Goal: Task Accomplishment & Management: Manage account settings

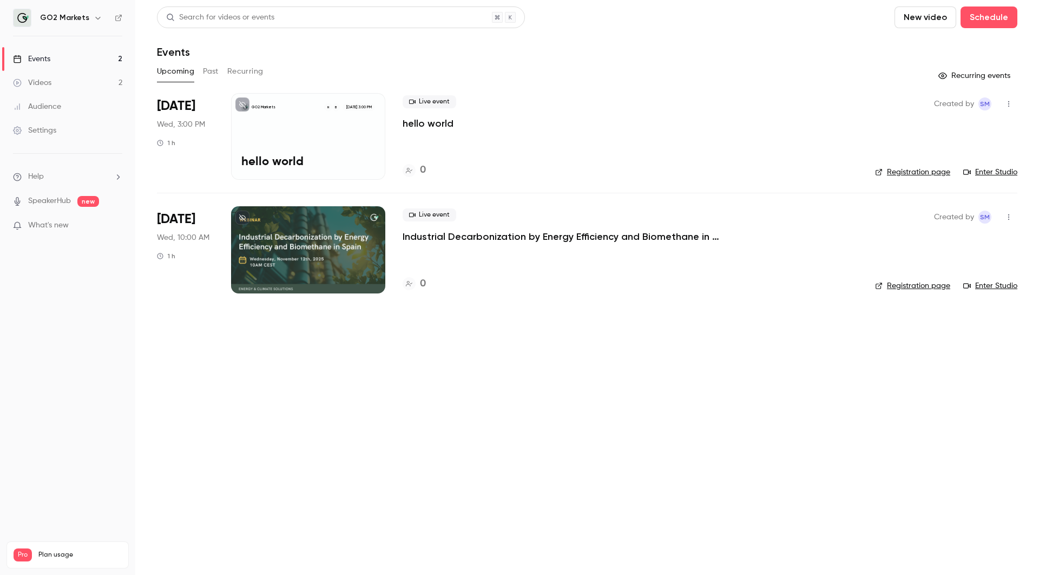
click at [606, 236] on p "Industrial Decarbonization by Energy Efficiency and Biomethane in [GEOGRAPHIC_D…" at bounding box center [564, 236] width 325 height 13
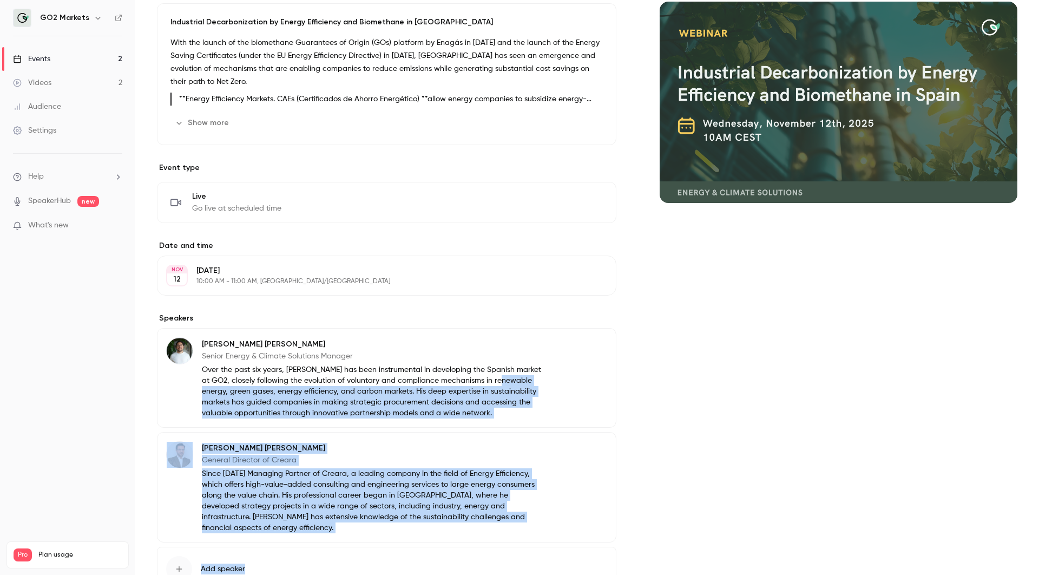
drag, startPoint x: 500, startPoint y: 484, endPoint x: 492, endPoint y: 572, distance: 89.1
click at [492, 573] on div "About Industrial Decarbonization by Energy Efficiency and Biomethane in [GEOGRA…" at bounding box center [386, 306] width 459 height 637
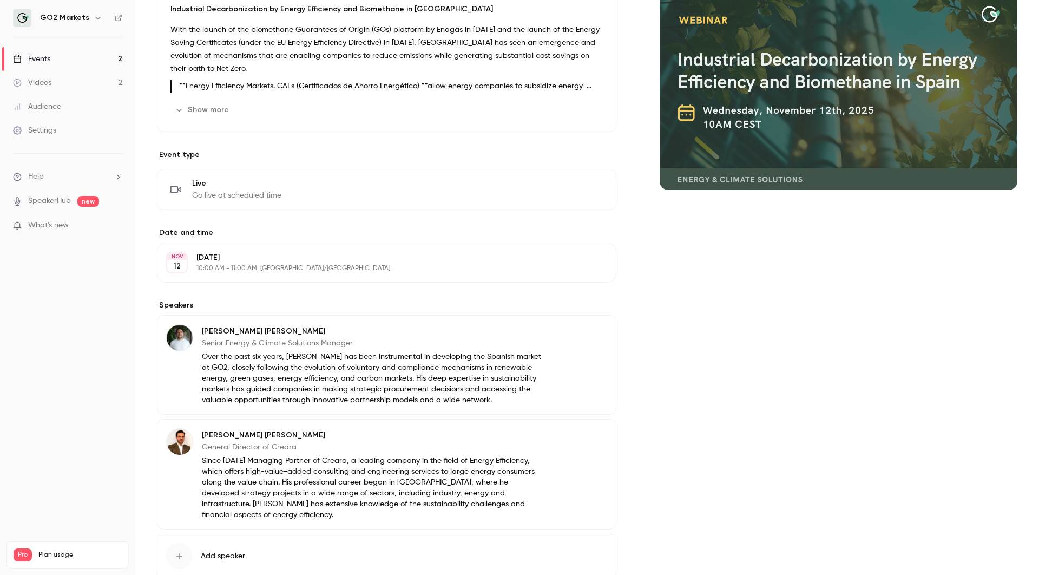
click at [660, 440] on div "Cover image" at bounding box center [838, 293] width 358 height 637
click at [204, 100] on div "Industrial Decarbonization by Energy Efficiency and Biomethane in [GEOGRAPHIC_D…" at bounding box center [386, 61] width 459 height 142
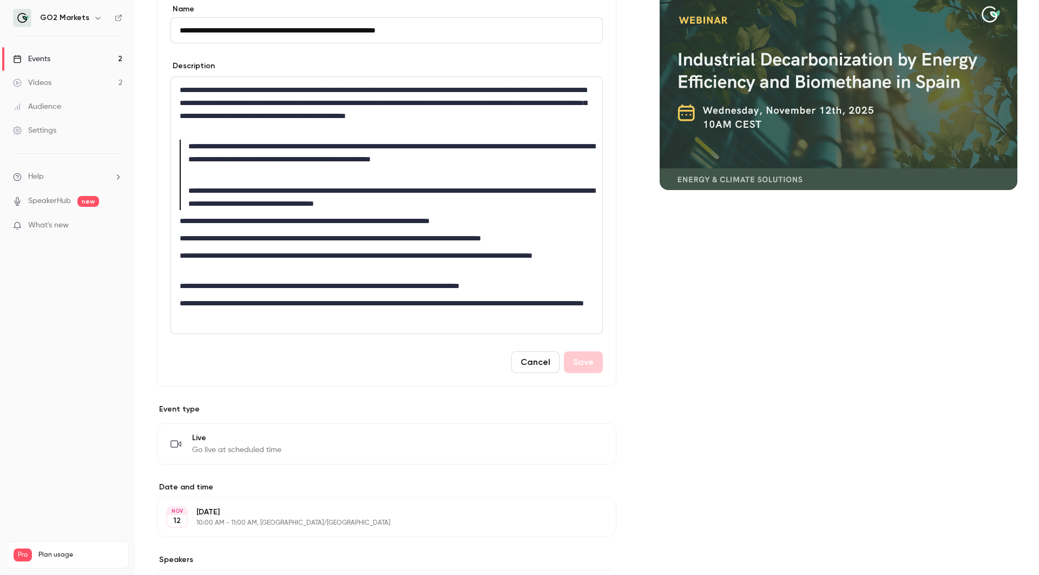
click at [708, 292] on div "Cover image" at bounding box center [838, 421] width 358 height 892
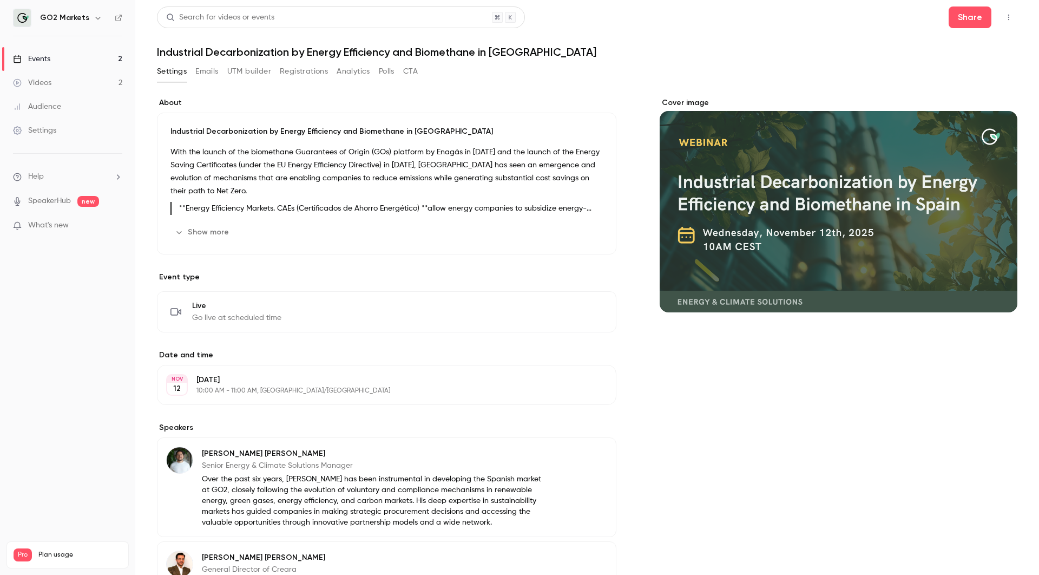
click at [204, 225] on button "Show more" at bounding box center [202, 231] width 65 height 17
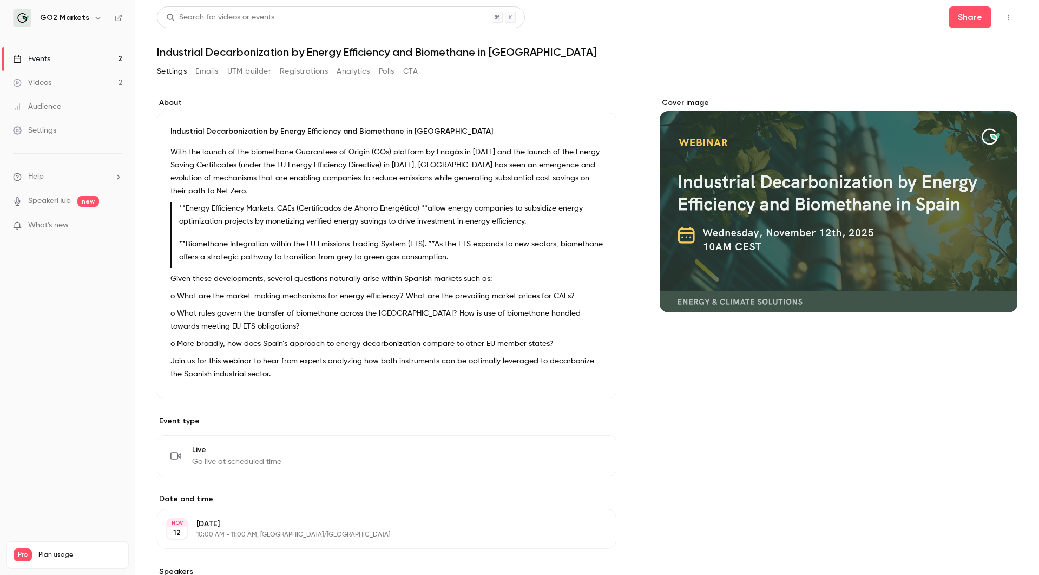
click at [204, 74] on button "Emails" at bounding box center [206, 71] width 23 height 17
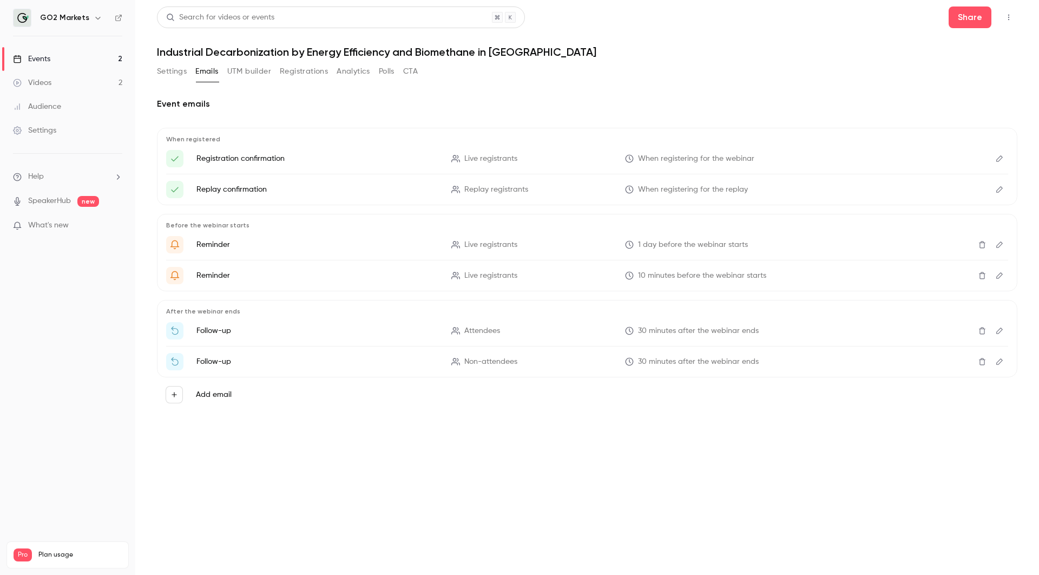
click at [171, 70] on button "Settings" at bounding box center [172, 71] width 30 height 17
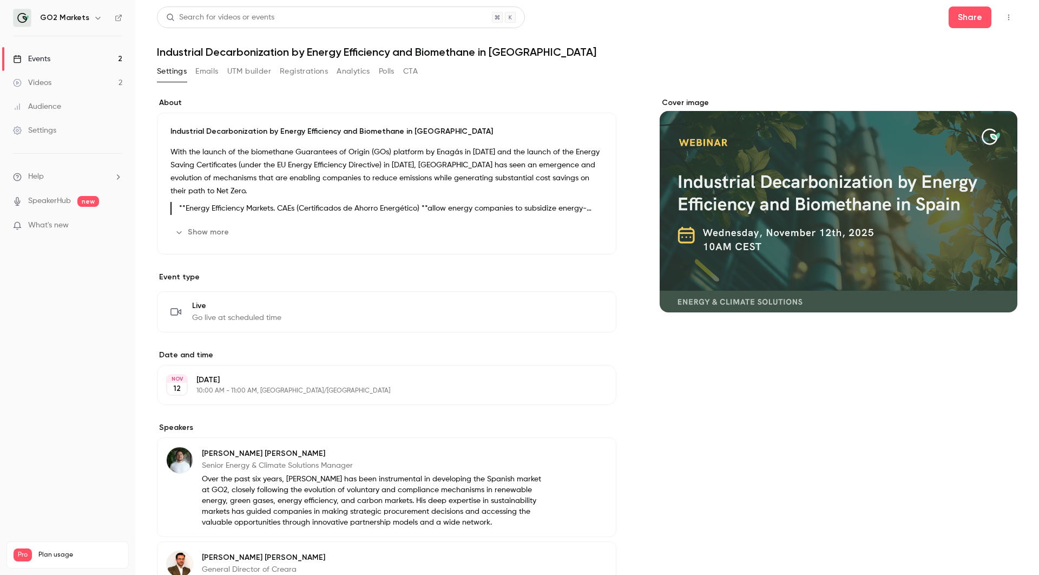
click at [102, 52] on link "Events 2" at bounding box center [67, 59] width 135 height 24
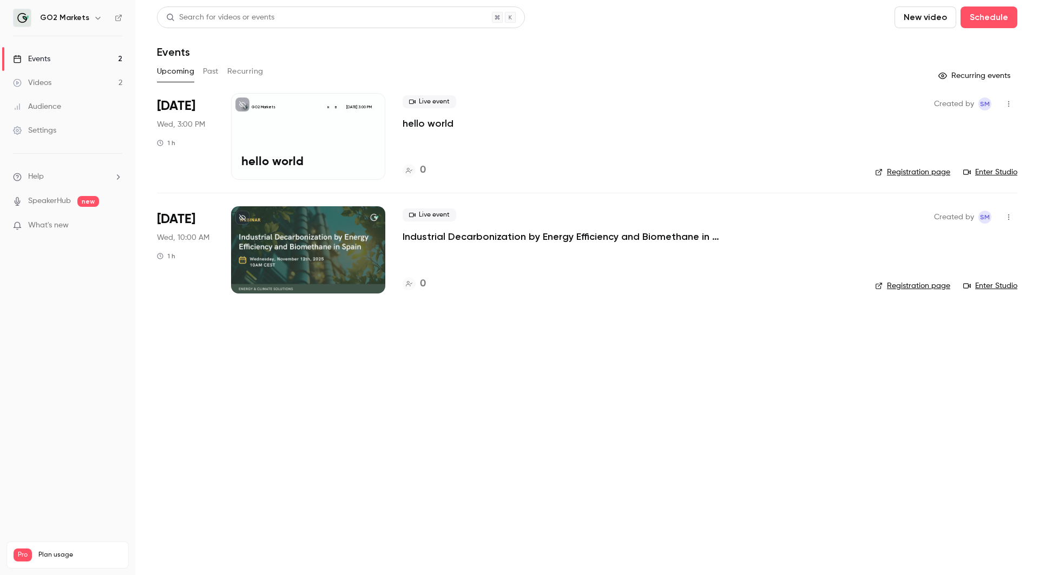
click at [1007, 98] on button "button" at bounding box center [1008, 103] width 17 height 17
click at [927, 239] on div "Delete" at bounding box center [966, 244] width 82 height 11
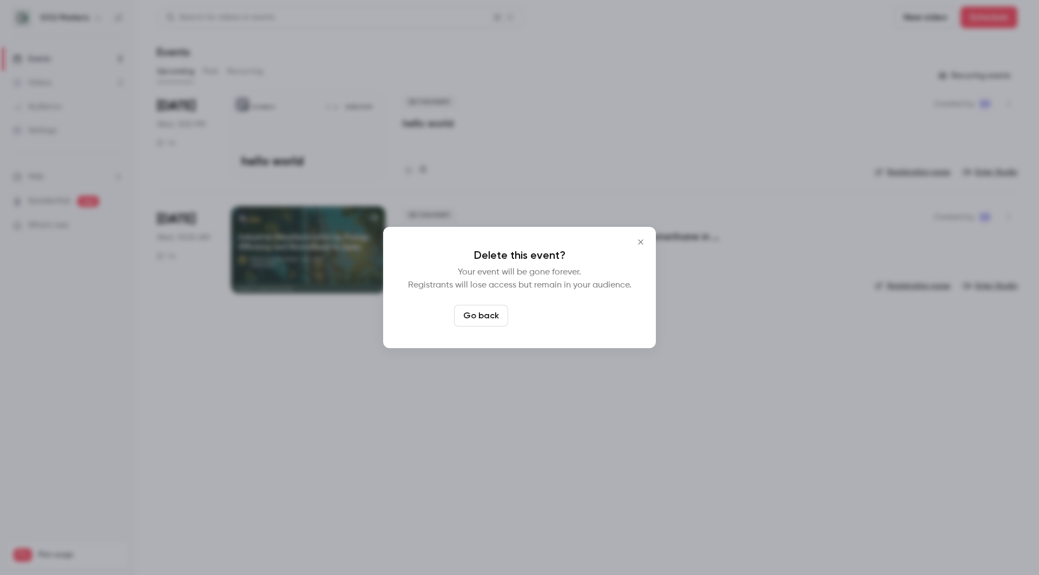
click at [574, 321] on button "Delete event" at bounding box center [548, 316] width 72 height 22
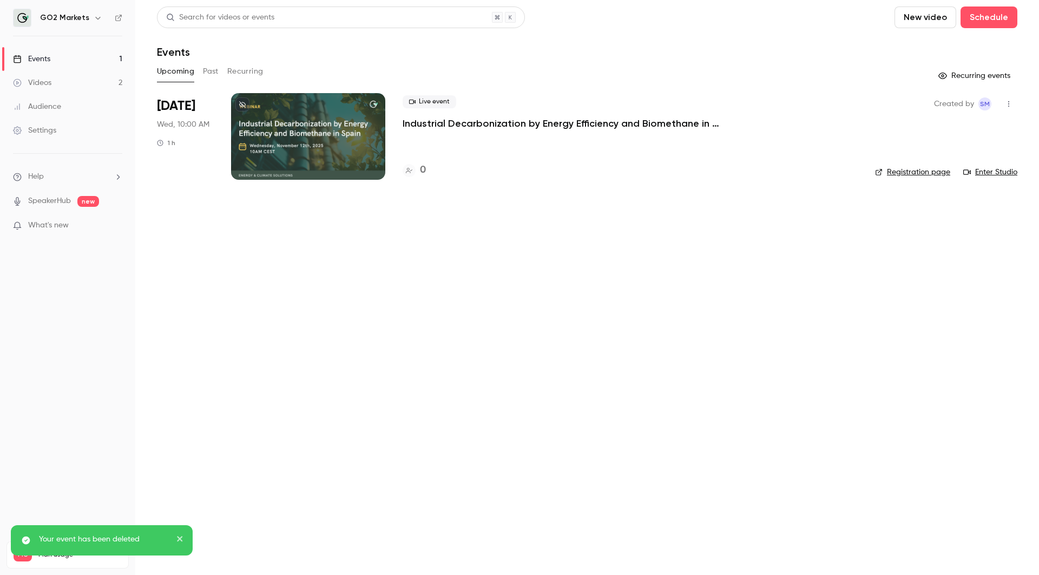
click at [208, 54] on div "Events" at bounding box center [587, 51] width 860 height 13
click at [208, 62] on div "Search for videos or events New video Schedule Events Upcoming Past Recurring R…" at bounding box center [587, 99] width 860 height 186
click at [905, 163] on div "Created by SM Registration page Enter Studio" at bounding box center [946, 136] width 142 height 87
click at [905, 170] on link "Registration page" at bounding box center [912, 172] width 75 height 11
click at [214, 75] on button "Past" at bounding box center [211, 71] width 16 height 17
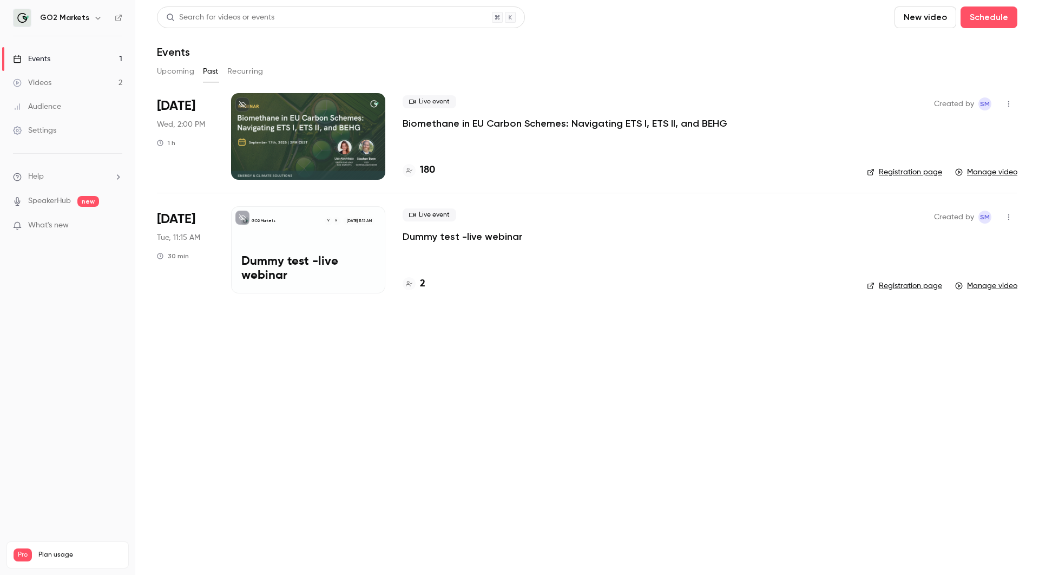
click at [252, 74] on button "Recurring" at bounding box center [245, 71] width 36 height 17
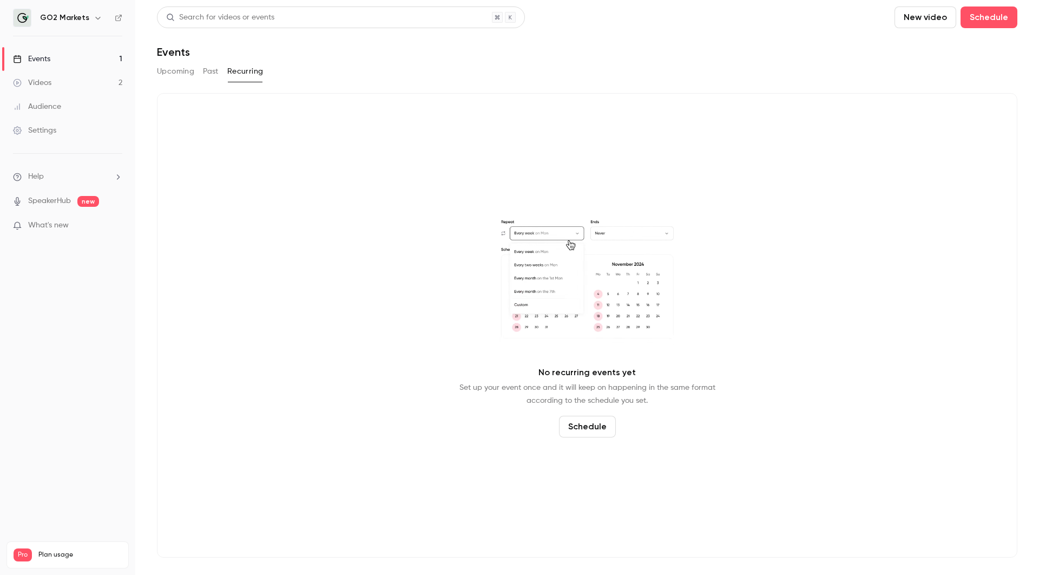
click at [204, 78] on button "Past" at bounding box center [211, 71] width 16 height 17
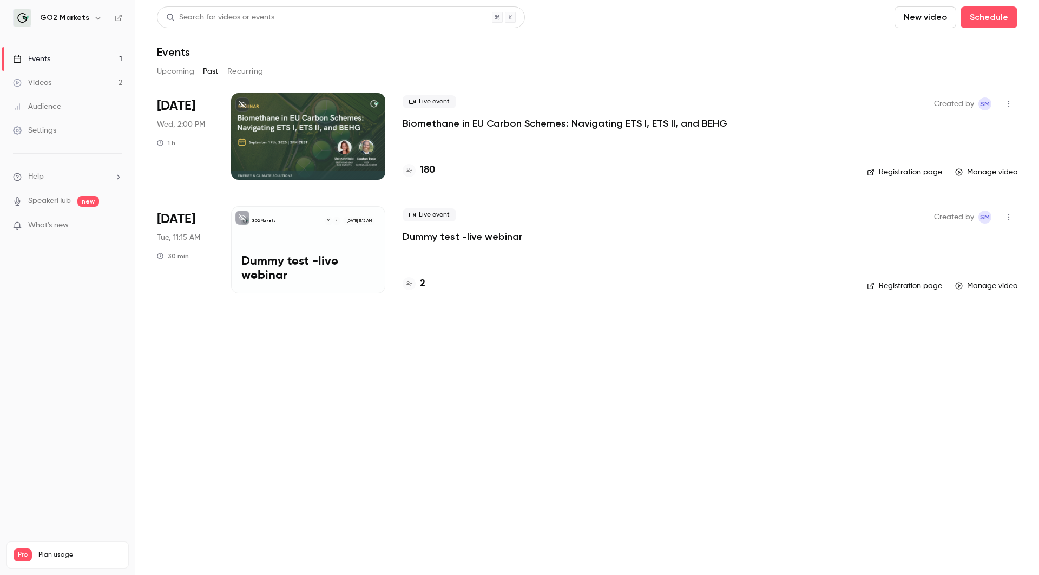
click at [164, 78] on button "Upcoming" at bounding box center [175, 71] width 37 height 17
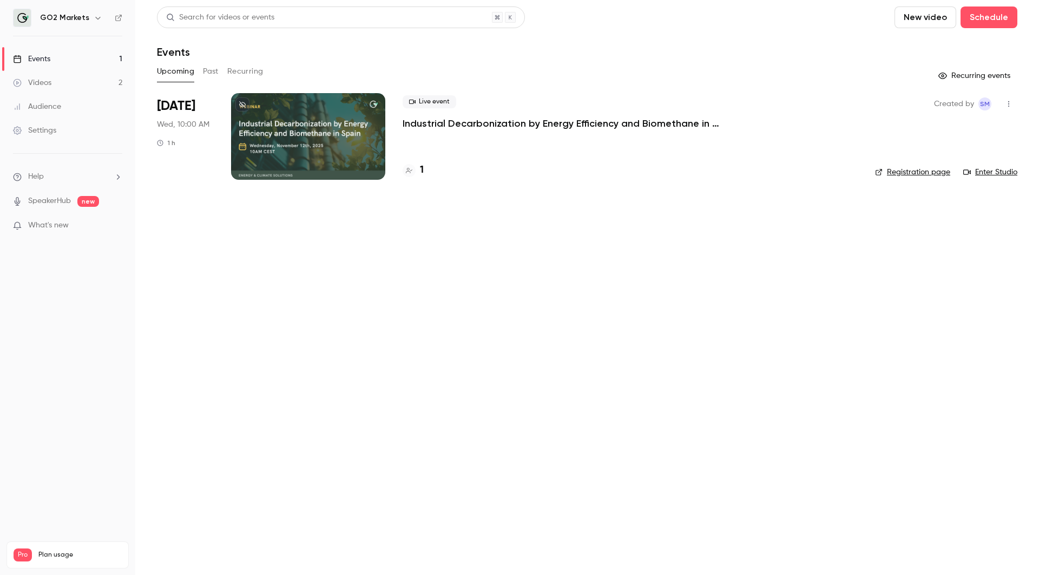
click at [203, 74] on button "Past" at bounding box center [211, 71] width 16 height 17
